Goal: Information Seeking & Learning: Learn about a topic

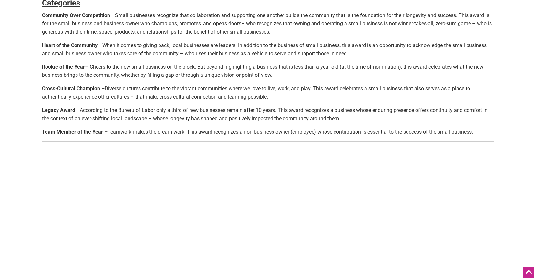
scroll to position [287, 0]
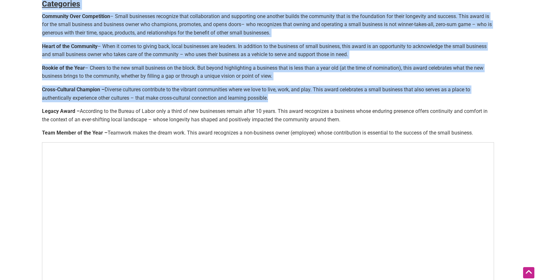
drag, startPoint x: 285, startPoint y: 100, endPoint x: 25, endPoint y: 89, distance: 260.0
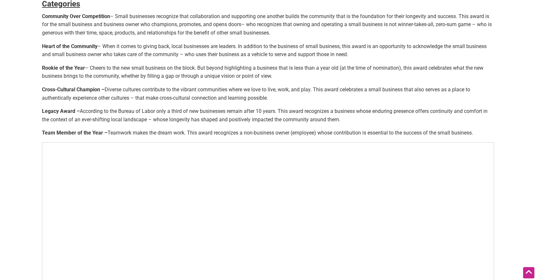
drag, startPoint x: 100, startPoint y: 89, endPoint x: 259, endPoint y: 97, distance: 158.8
click at [101, 89] on strong "Cross-Cultural Champion –" at bounding box center [73, 90] width 63 height 6
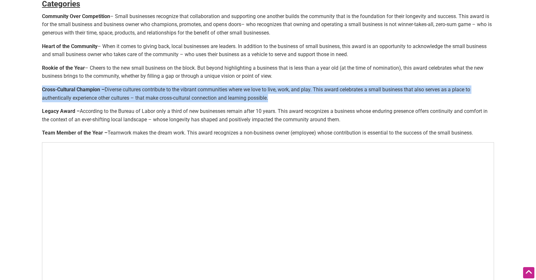
drag, startPoint x: 280, startPoint y: 97, endPoint x: 42, endPoint y: 90, distance: 237.9
click at [42, 90] on p "Cross-Cultural Champion – Diverse cultures contribute to the vibrant communitie…" at bounding box center [268, 94] width 452 height 16
copy p "Cross-Cultural Champion – Diverse cultures contribute to the vibrant communitie…"
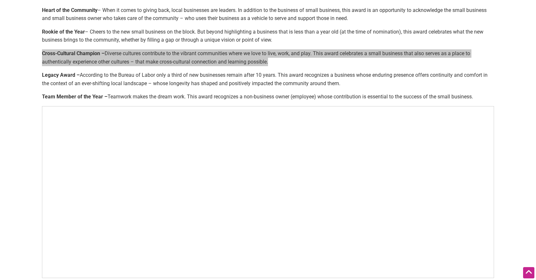
scroll to position [327, 0]
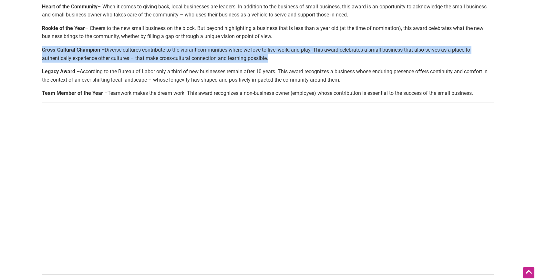
click at [319, 52] on p "Cross-Cultural Champion – Diverse cultures contribute to the vibrant communitie…" at bounding box center [268, 54] width 452 height 16
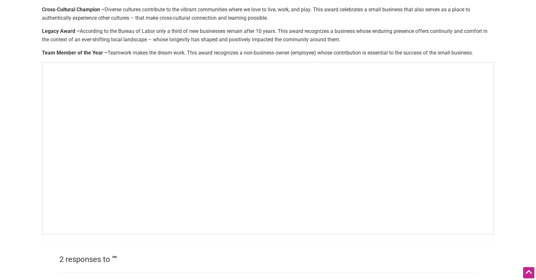
scroll to position [366, 0]
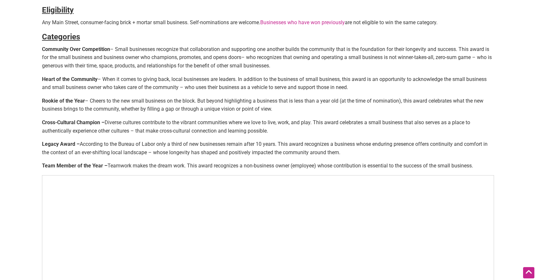
scroll to position [252, 0]
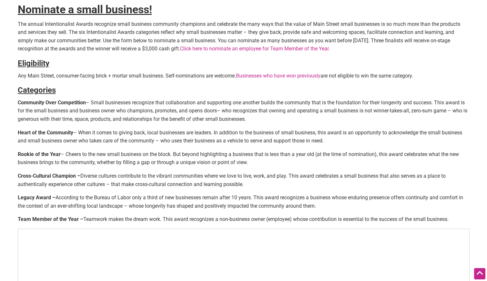
scroll to position [202, 0]
